Goal: Transaction & Acquisition: Obtain resource

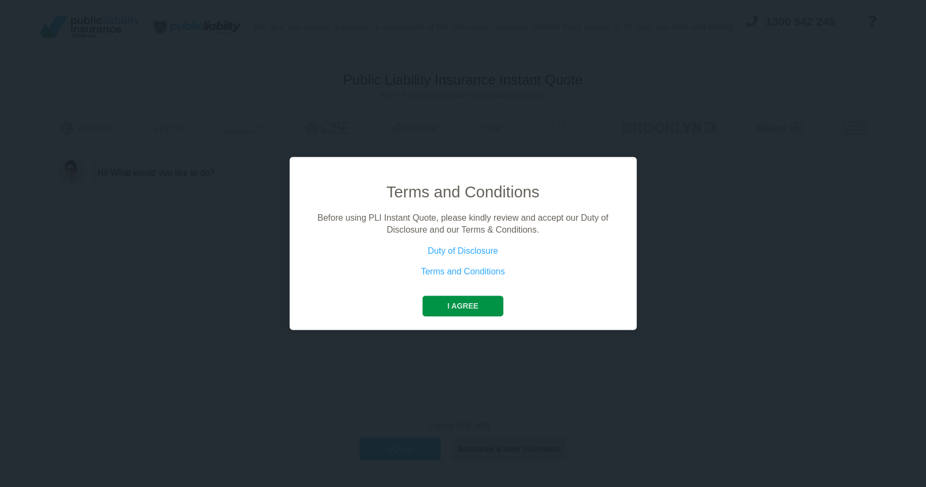
click at [464, 304] on button "I agree" at bounding box center [463, 306] width 81 height 21
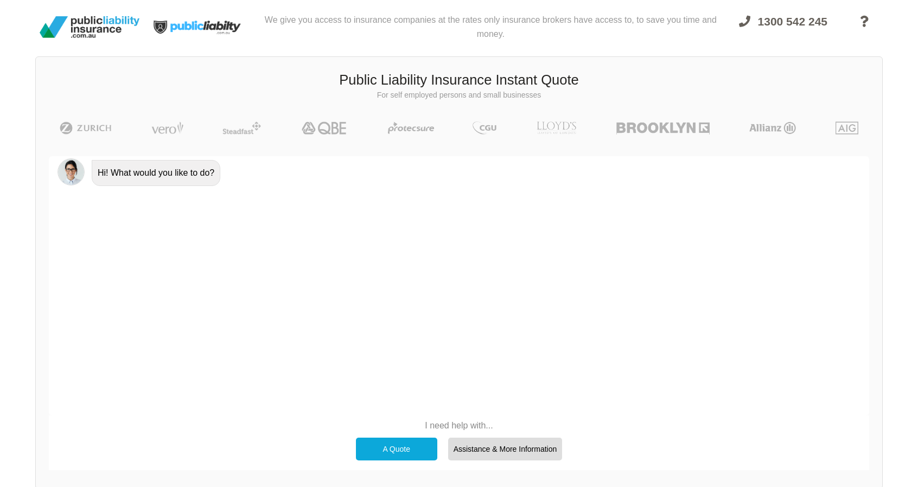
scroll to position [75, 0]
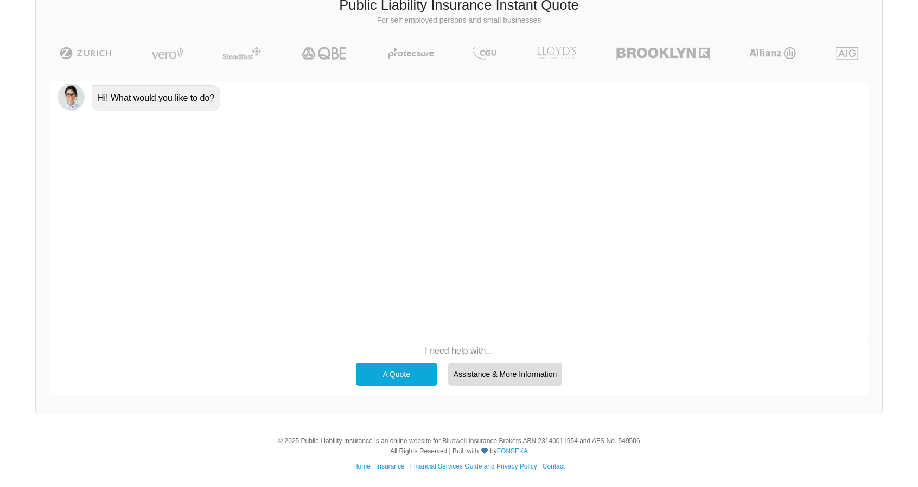
click at [409, 371] on div "A Quote" at bounding box center [396, 374] width 81 height 23
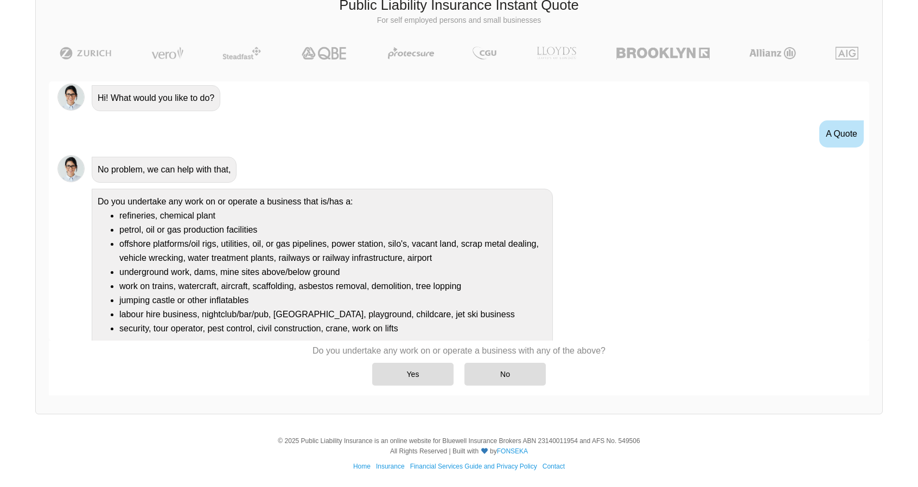
scroll to position [25, 0]
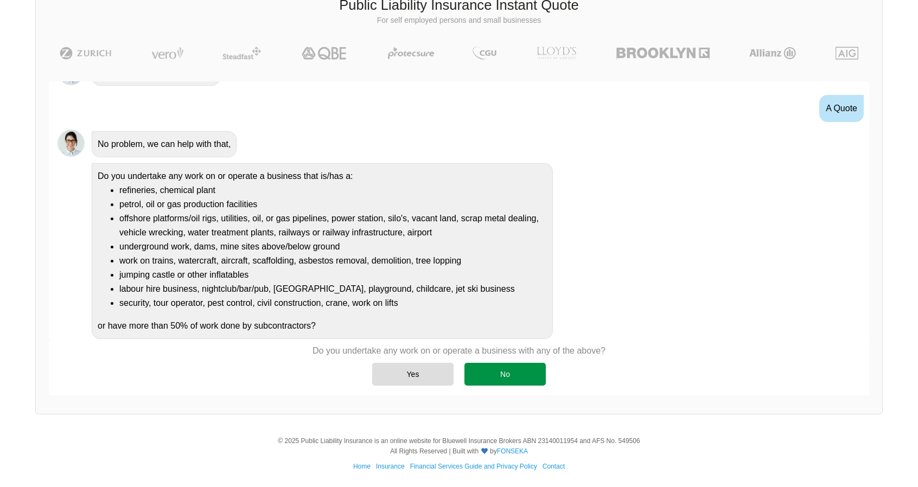
click at [498, 373] on div "No" at bounding box center [504, 374] width 81 height 23
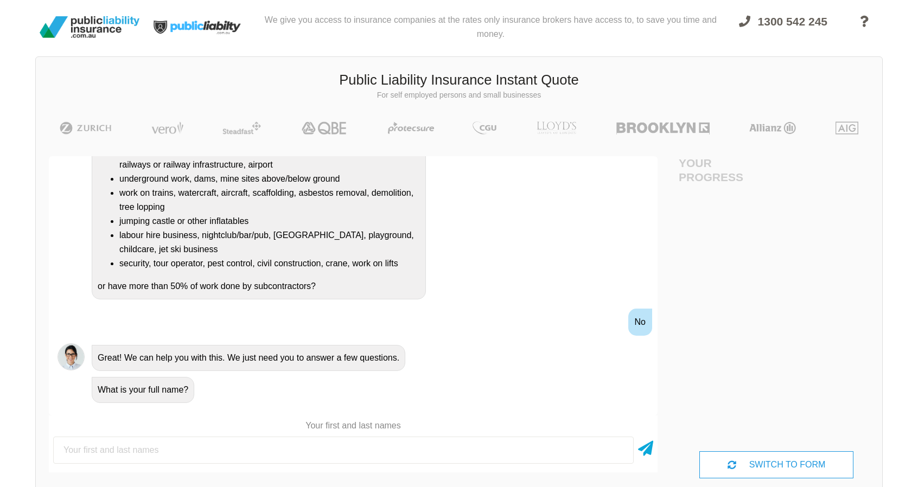
scroll to position [82, 0]
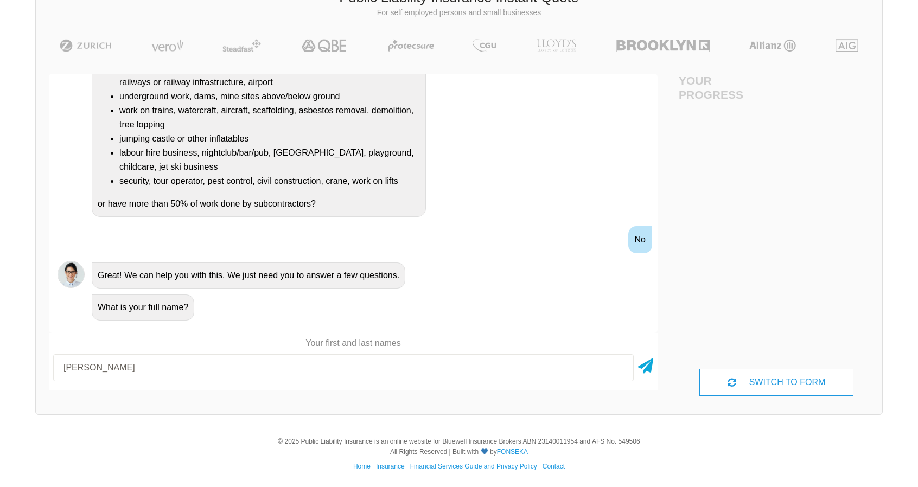
type input "[PERSON_NAME]"
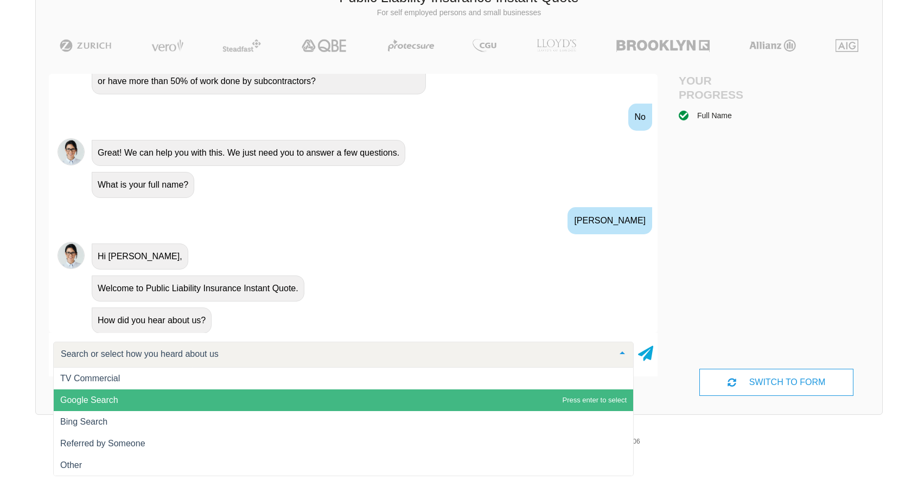
click at [112, 396] on span "Google Search" at bounding box center [89, 400] width 58 height 9
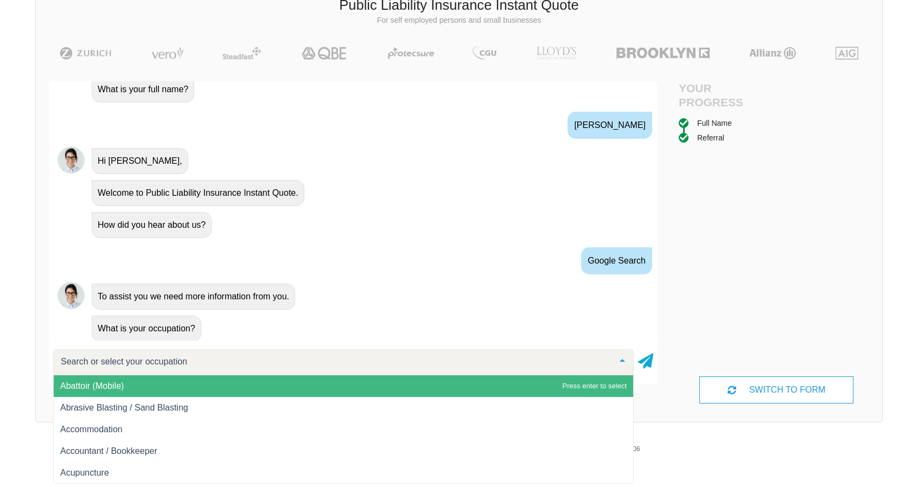
scroll to position [408, 0]
type input "disc"
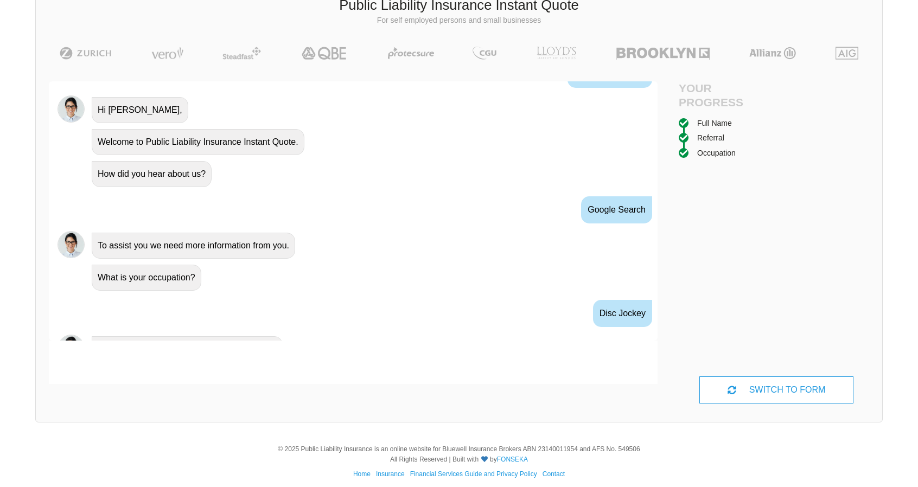
scroll to position [480, 0]
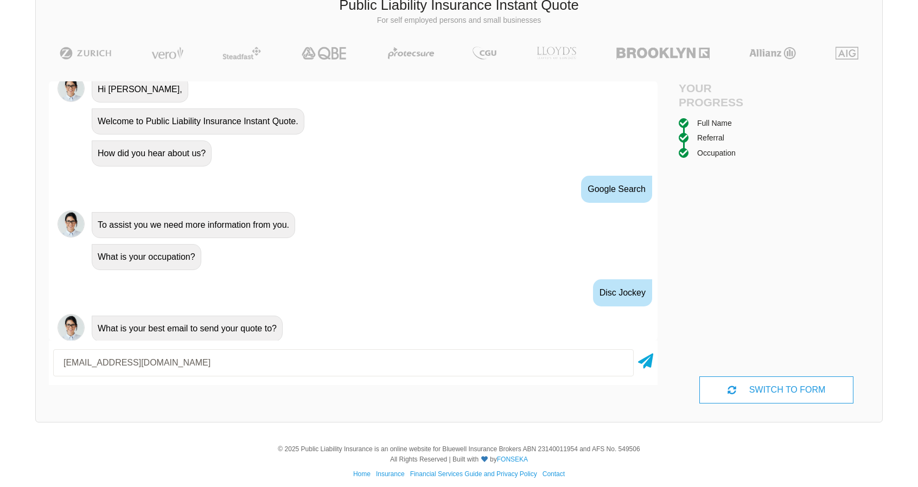
type input "[EMAIL_ADDRESS][DOMAIN_NAME]"
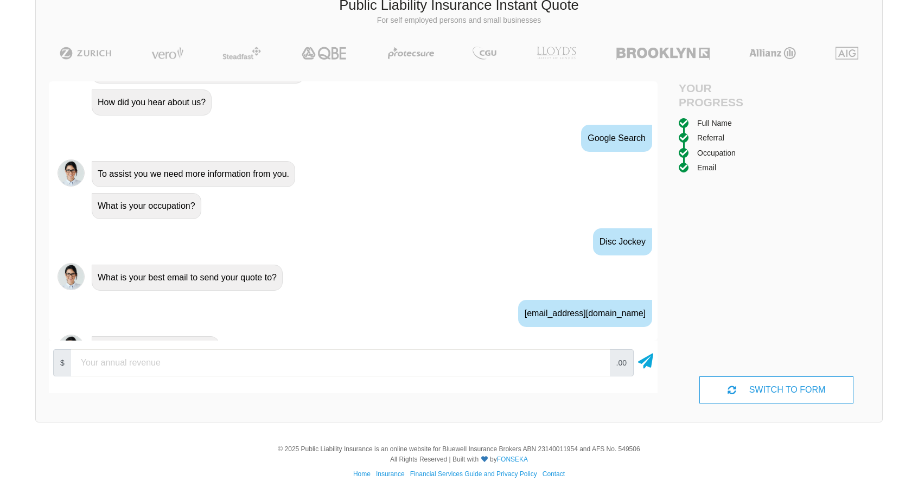
scroll to position [551, 0]
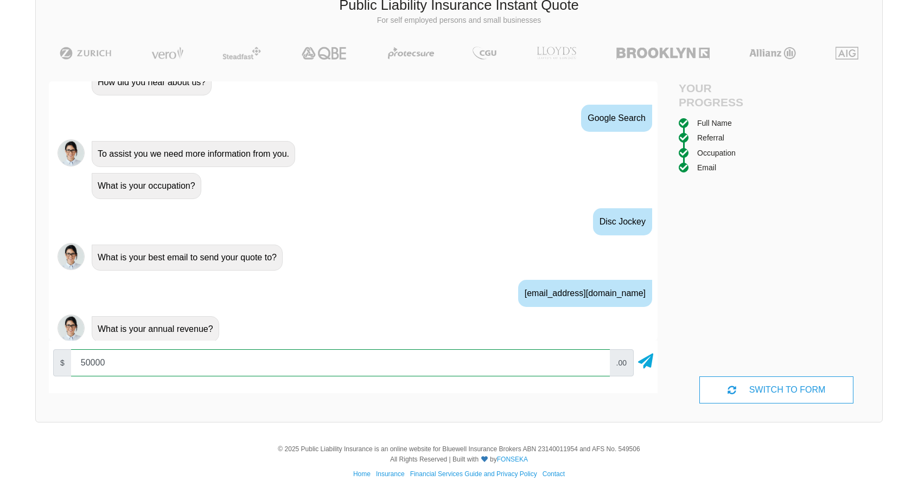
click at [116, 366] on input "50000" at bounding box center [340, 362] width 539 height 27
type input "5"
type input "40000"
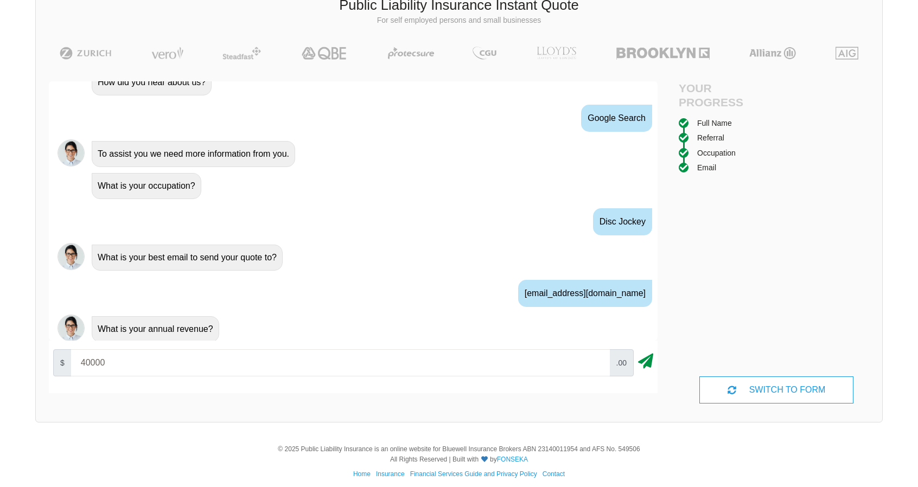
click at [643, 363] on icon at bounding box center [645, 359] width 15 height 20
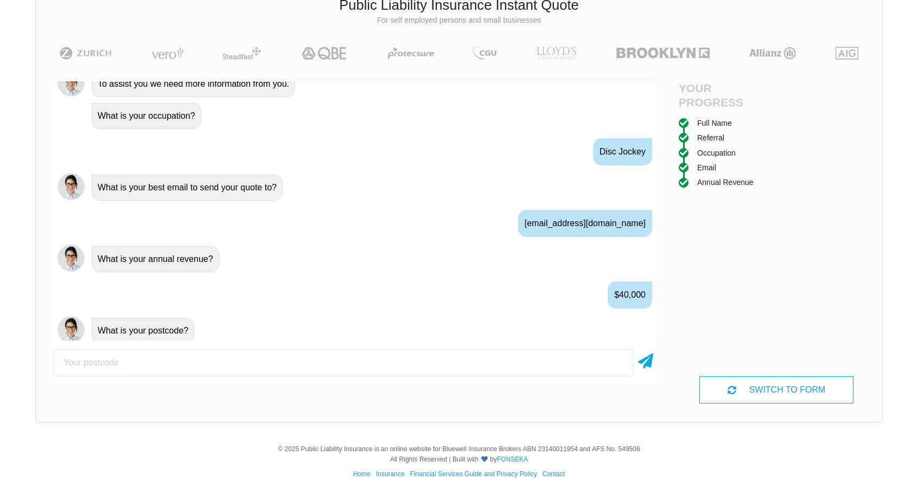
scroll to position [622, 0]
type input "5023"
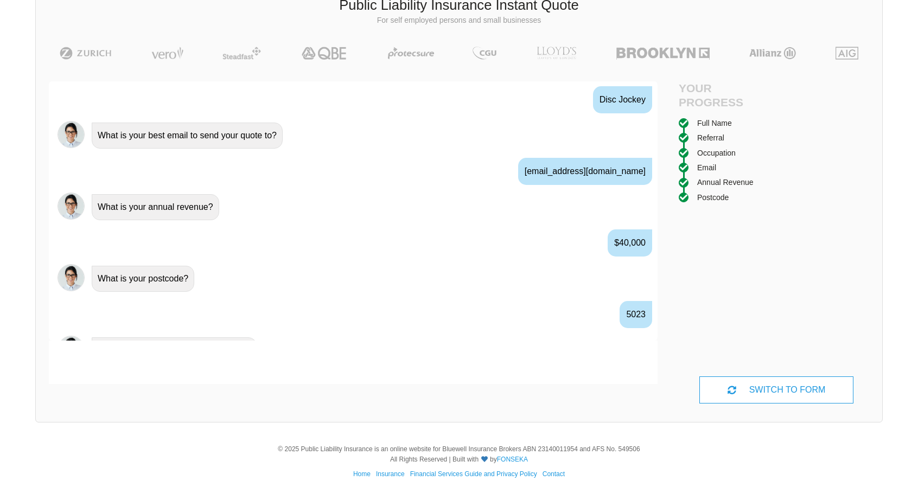
scroll to position [693, 0]
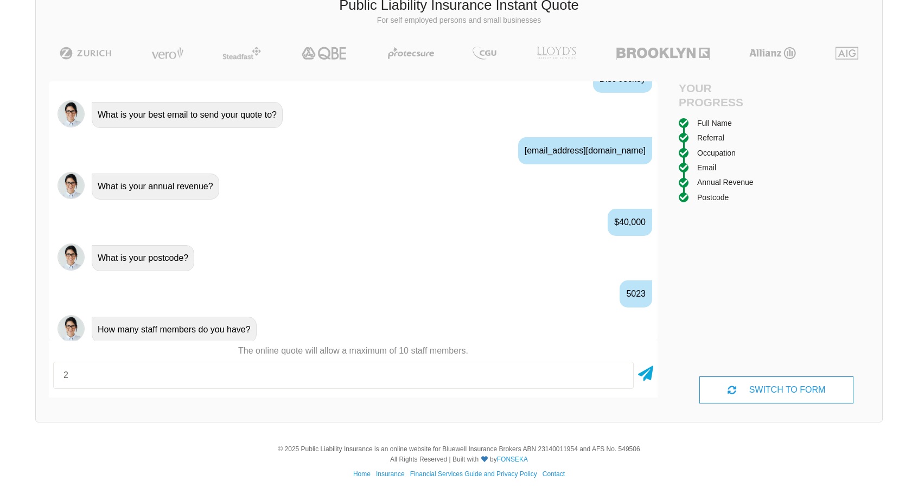
type input "2"
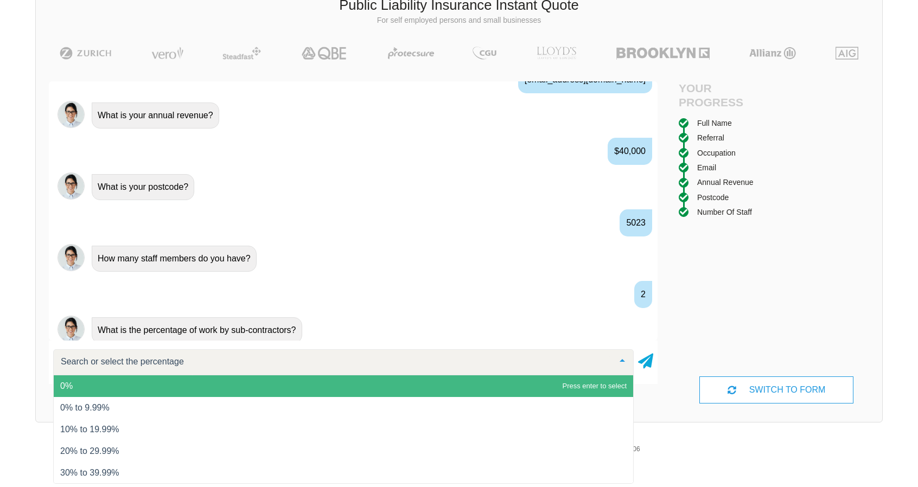
scroll to position [82, 0]
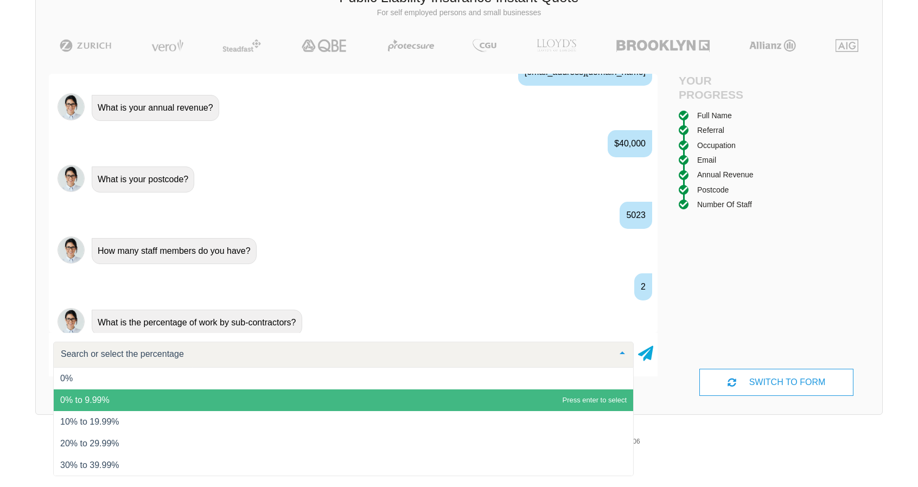
click at [113, 396] on span "0% to 9.99%" at bounding box center [343, 401] width 579 height 22
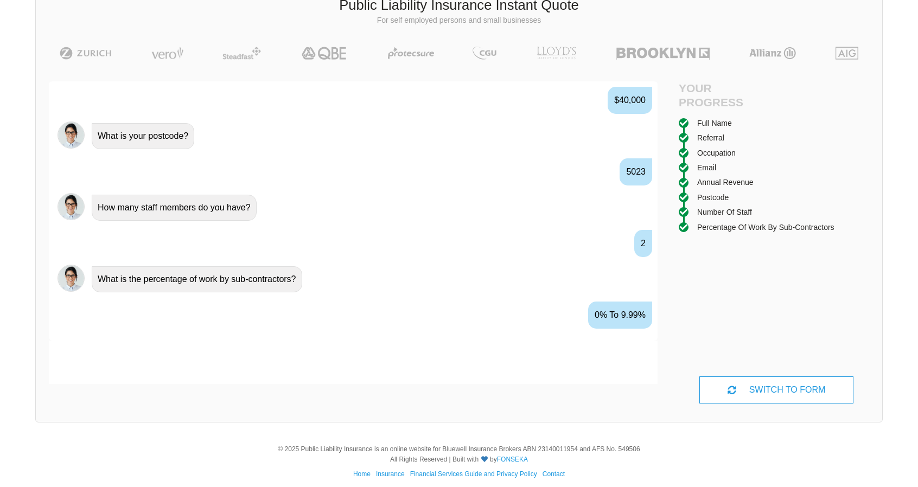
scroll to position [836, 0]
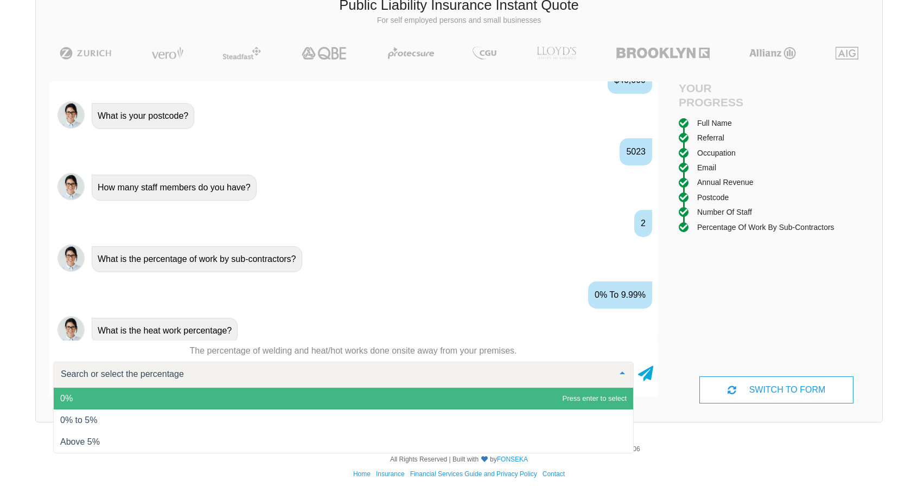
click at [100, 400] on span "0%" at bounding box center [343, 399] width 579 height 22
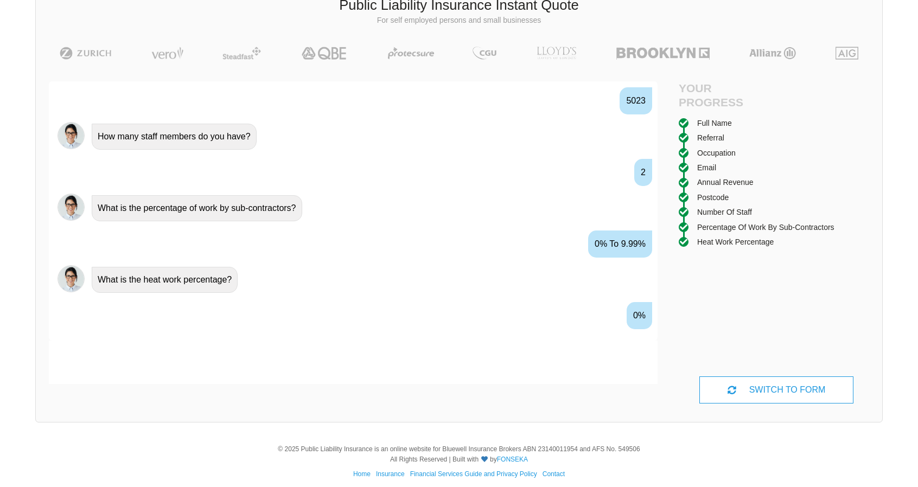
scroll to position [907, 0]
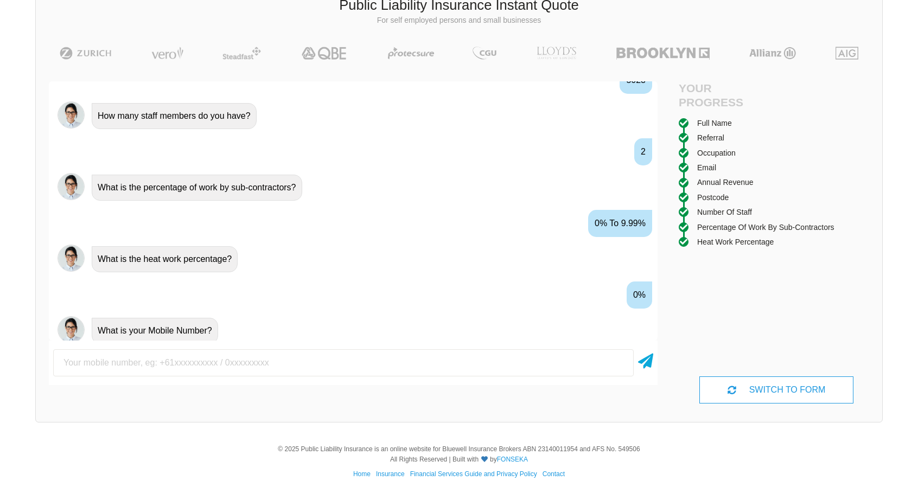
click at [142, 361] on input "text" at bounding box center [343, 362] width 581 height 27
type input "0435789133"
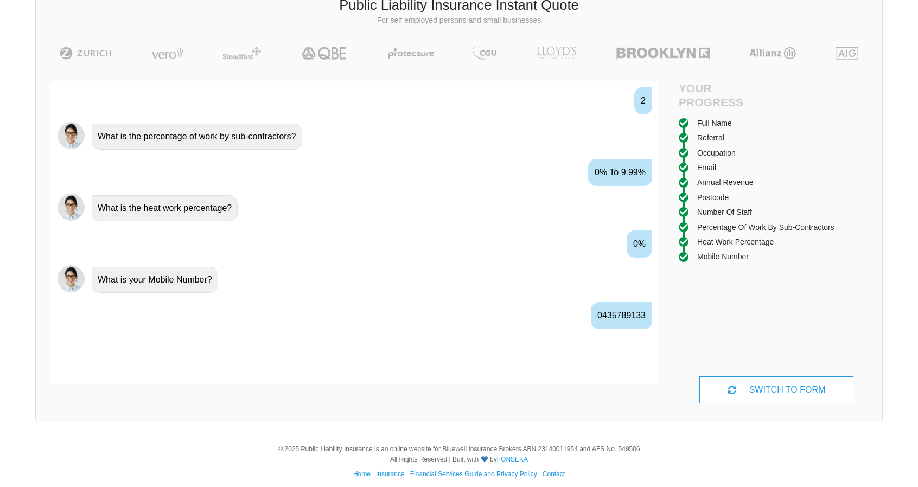
scroll to position [978, 0]
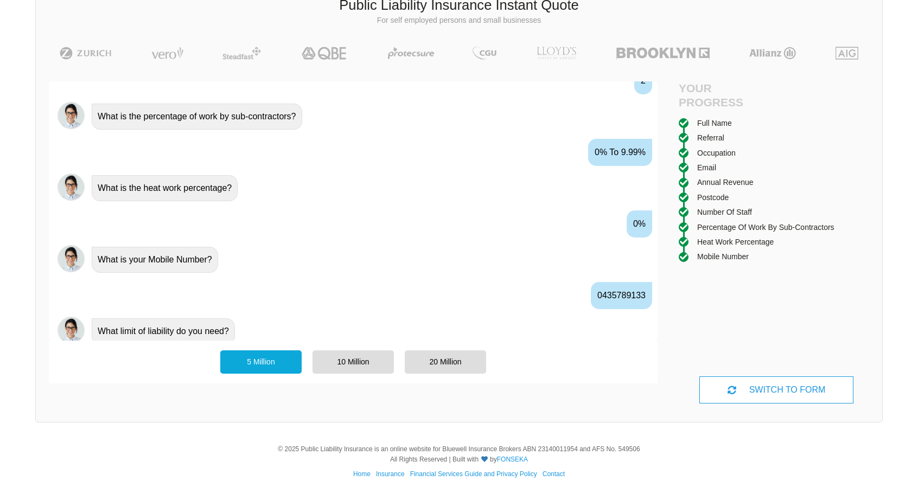
click at [437, 374] on div "5 Million 10 Million 20 Million" at bounding box center [353, 362] width 277 height 34
click at [424, 360] on div "20 Million" at bounding box center [445, 361] width 81 height 23
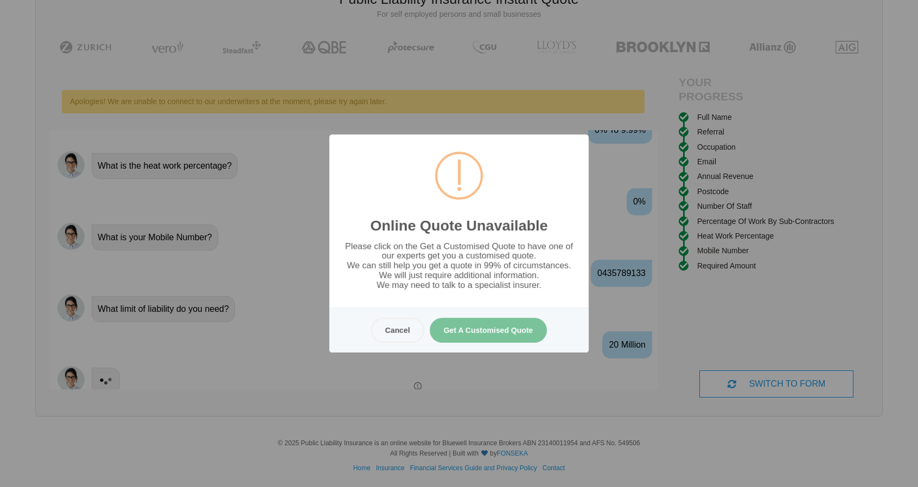
scroll to position [82, 0]
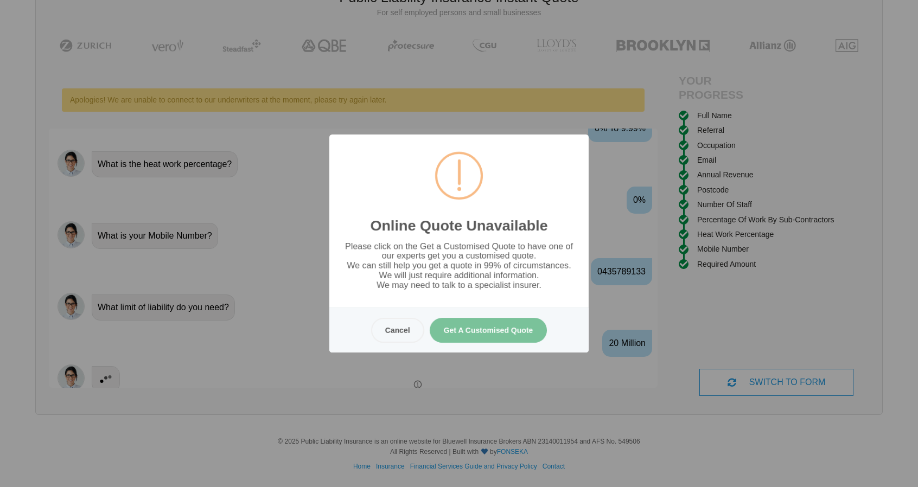
click at [474, 330] on button "Get A Customised Quote" at bounding box center [489, 330] width 118 height 25
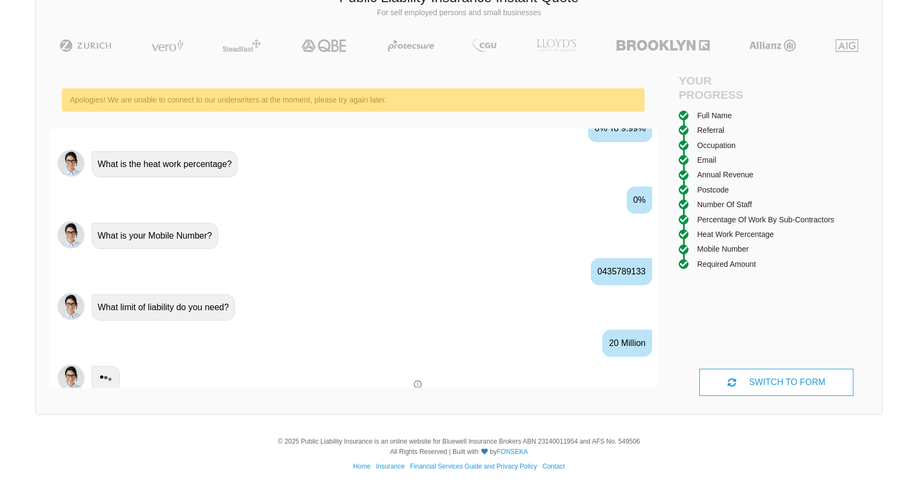
scroll to position [1061, 0]
